Goal: Task Accomplishment & Management: Use online tool/utility

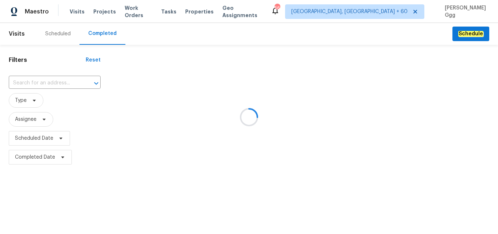
click at [55, 83] on div at bounding box center [249, 117] width 498 height 234
click at [33, 80] on div at bounding box center [249, 117] width 498 height 234
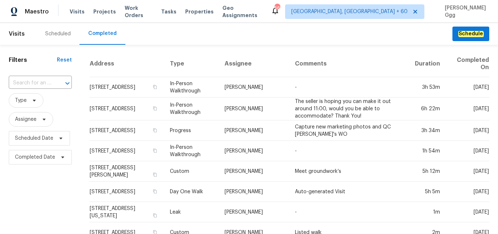
click at [33, 80] on input "text" at bounding box center [30, 83] width 43 height 11
paste input "[STREET_ADDRESS]"
type input "[STREET_ADDRESS]"
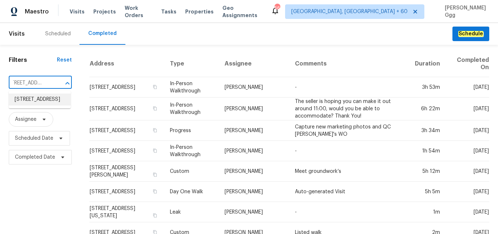
click at [31, 104] on li "[STREET_ADDRESS]" at bounding box center [40, 100] width 62 height 12
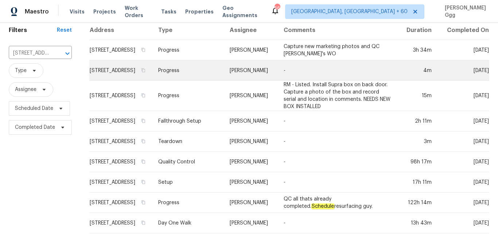
scroll to position [61, 0]
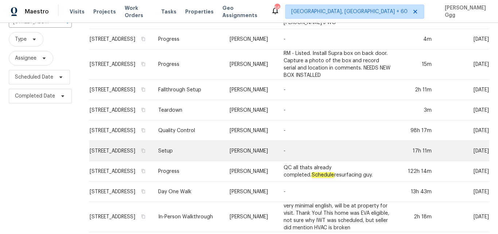
click at [197, 156] on td "Setup" at bounding box center [187, 151] width 71 height 20
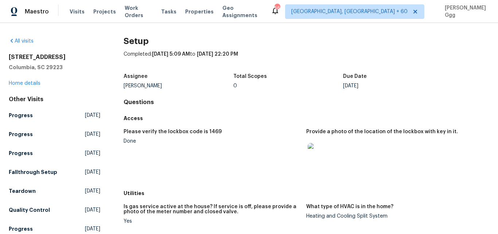
click at [35, 81] on div "[STREET_ADDRESS] Home details" at bounding box center [55, 71] width 92 height 34
click at [28, 82] on link "Home details" at bounding box center [25, 83] width 32 height 5
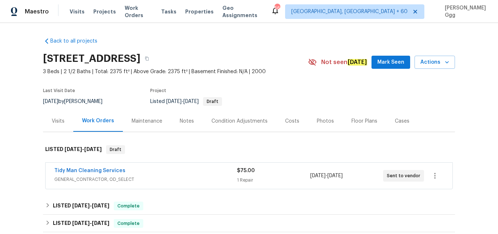
click at [320, 122] on div "Photos" at bounding box center [325, 121] width 17 height 7
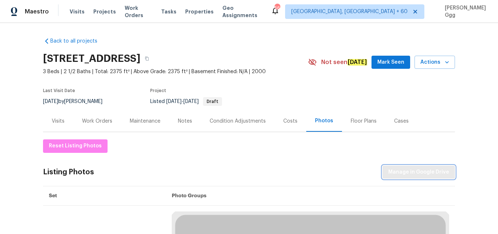
click at [410, 177] on button "Manage in Google Drive" at bounding box center [418, 172] width 73 height 13
